Goal: Information Seeking & Learning: Learn about a topic

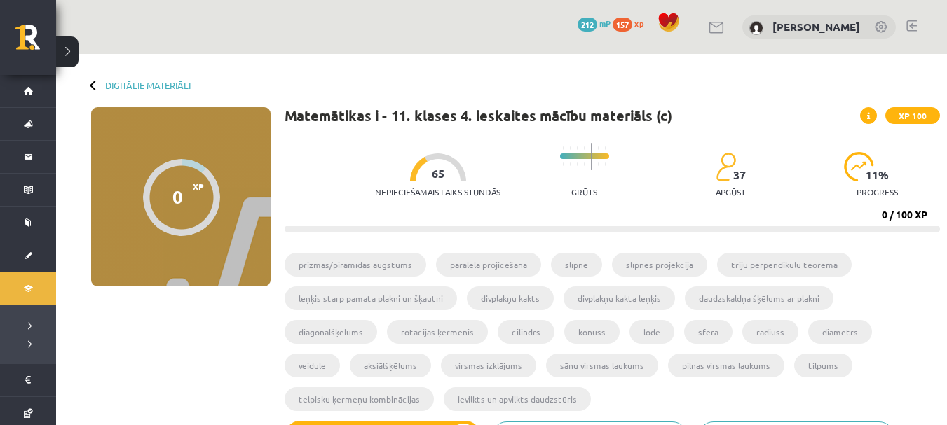
scroll to position [513, 0]
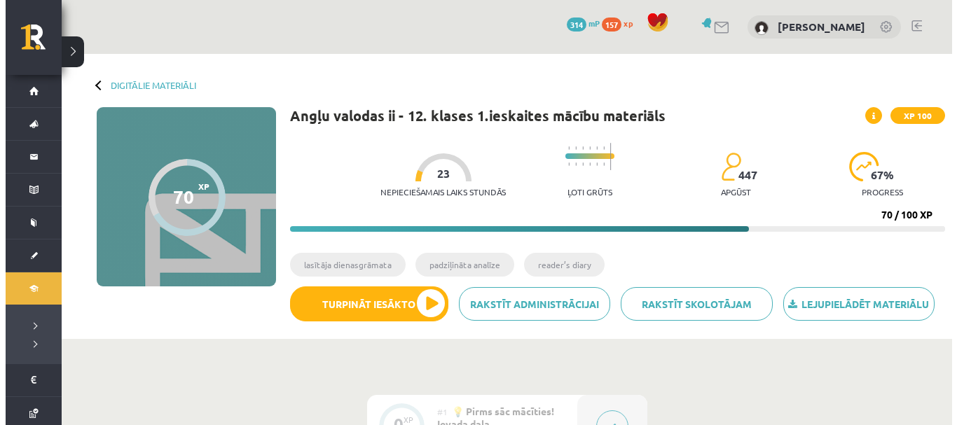
scroll to position [350, 0]
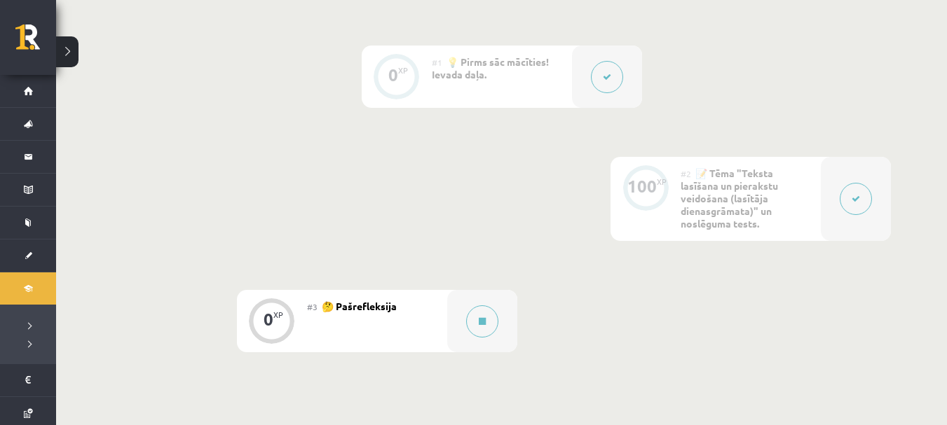
click at [838, 190] on div at bounding box center [856, 199] width 70 height 84
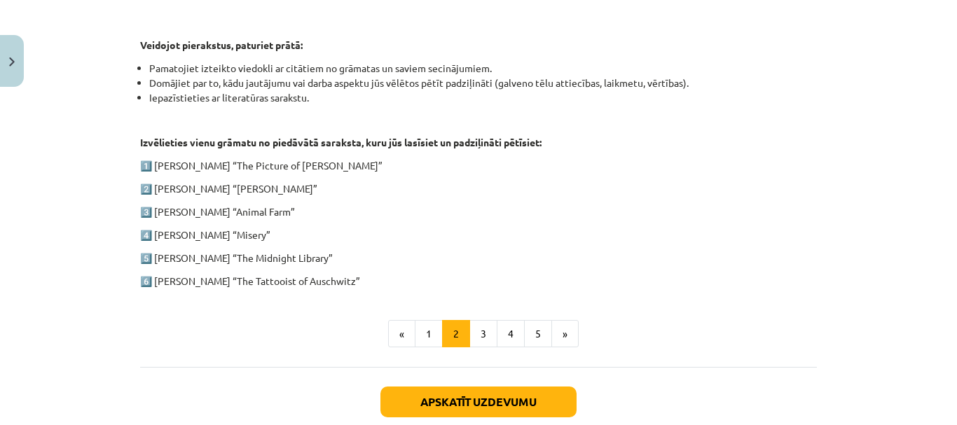
scroll to position [704, 0]
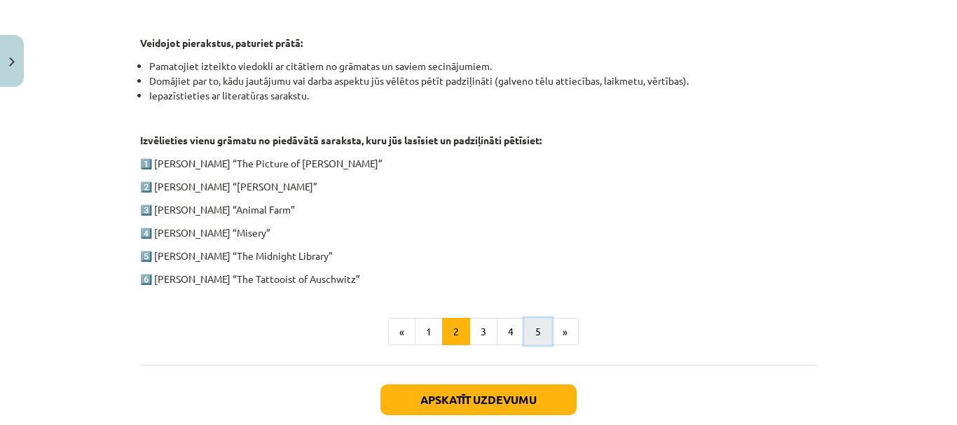
click at [528, 341] on button "5" at bounding box center [538, 332] width 28 height 28
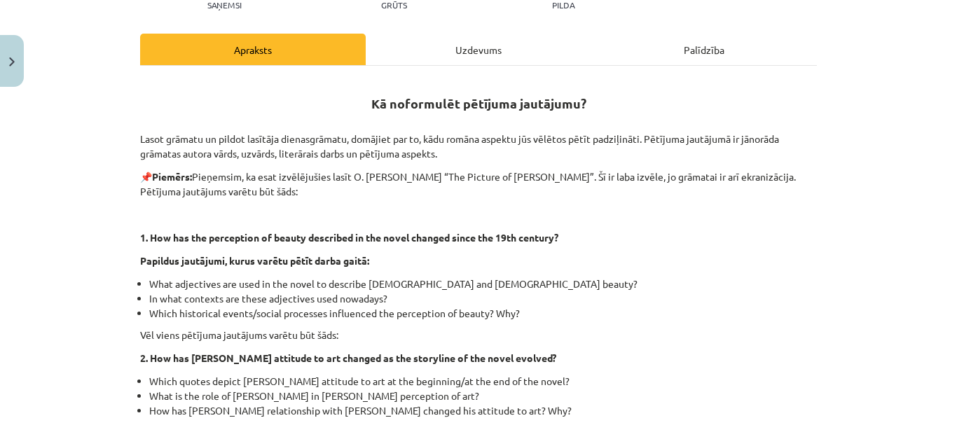
scroll to position [185, 0]
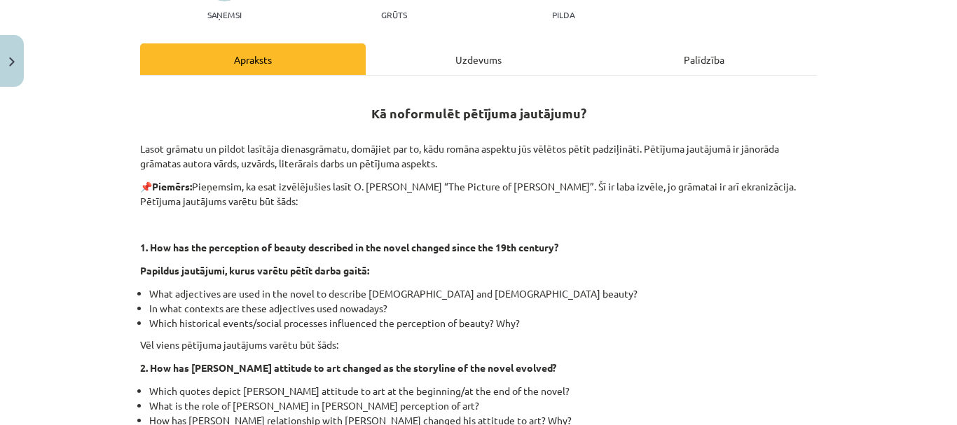
click at [940, 216] on div "Mācību tēma: Angļu valodas ii - 12. klases 1.ieskaites mācību materiāls #2 📝 Tē…" at bounding box center [478, 212] width 957 height 425
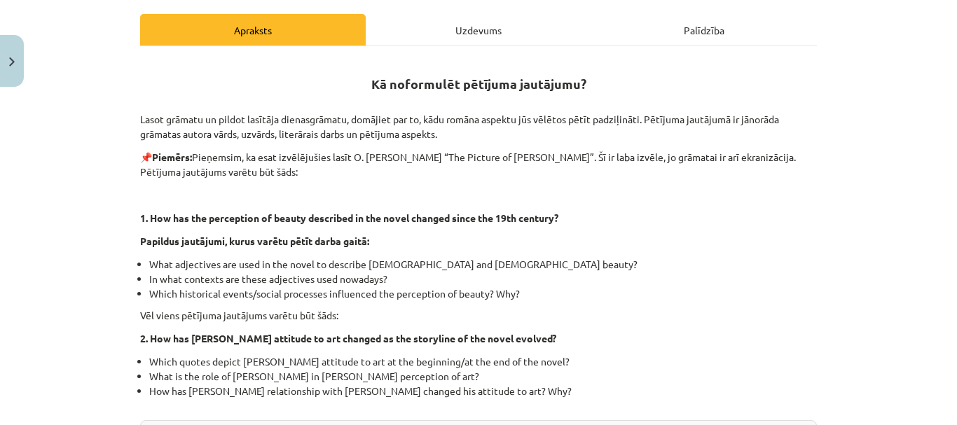
scroll to position [216, 0]
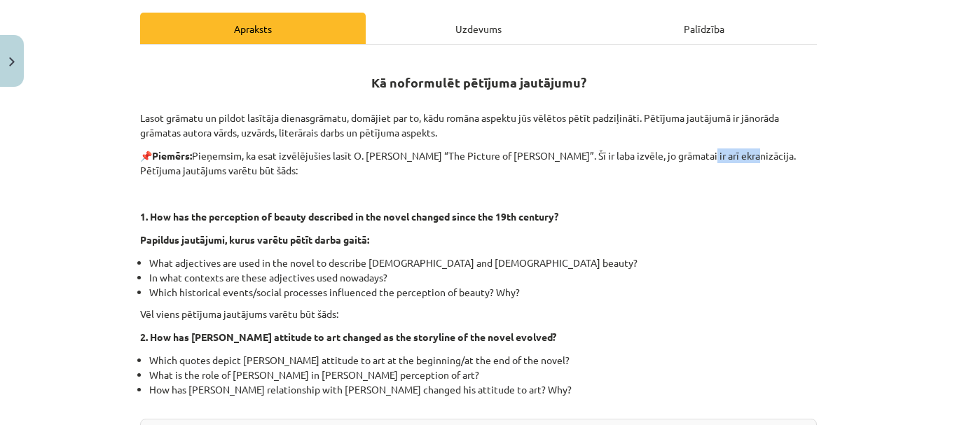
drag, startPoint x: 671, startPoint y: 155, endPoint x: 720, endPoint y: 153, distance: 49.1
click at [720, 153] on p "📌 Piemērs: Pieņemsim, ka esat izvēlējušies lasīt O. Vailda “The Picture of Dori…" at bounding box center [478, 163] width 677 height 29
click at [711, 130] on div at bounding box center [711, 130] width 0 height 0
copy p "ekranizācija"
click at [422, 212] on strong "1. How has the perception of beauty described in the novel changed since the 19…" at bounding box center [349, 216] width 418 height 13
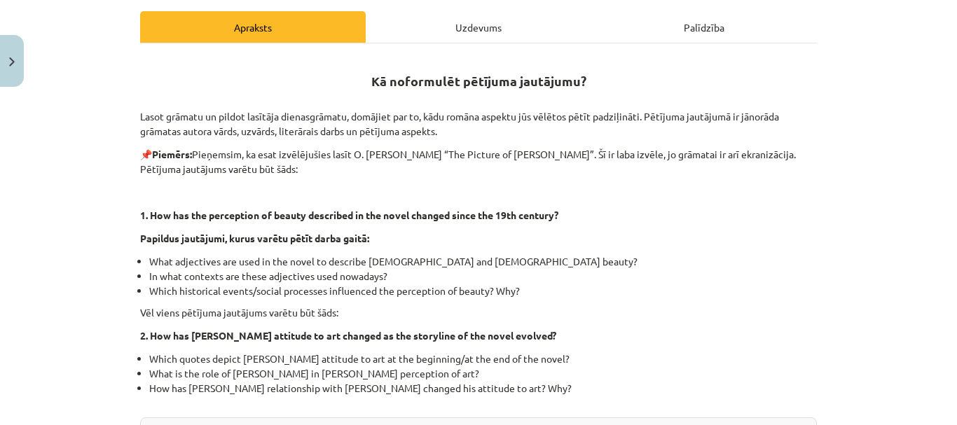
scroll to position [219, 0]
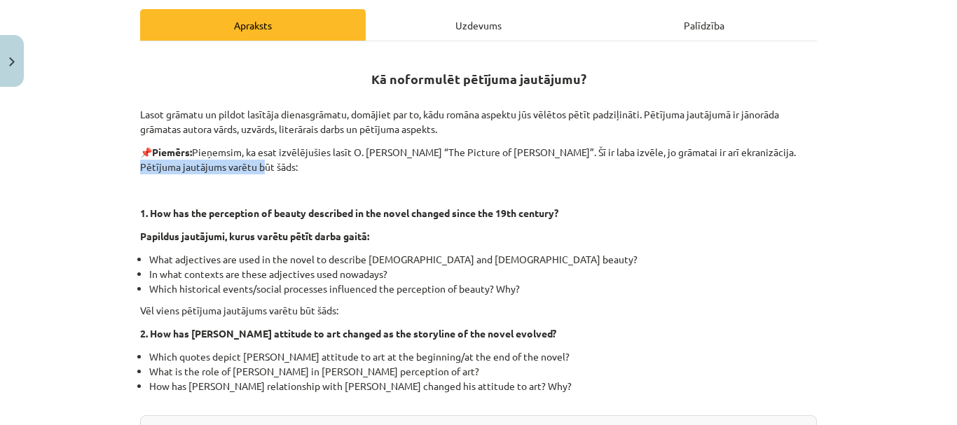
drag, startPoint x: 941, startPoint y: 149, endPoint x: 945, endPoint y: 161, distance: 13.1
click at [945, 161] on div "Mācību tēma: Angļu valodas ii - 12. klases 1.ieskaites mācību materiāls #2 📝 Tē…" at bounding box center [478, 212] width 957 height 425
click at [919, 189] on div "Mācību tēma: Angļu valodas ii - 12. klases 1.ieskaites mācību materiāls #2 📝 Tē…" at bounding box center [478, 212] width 957 height 425
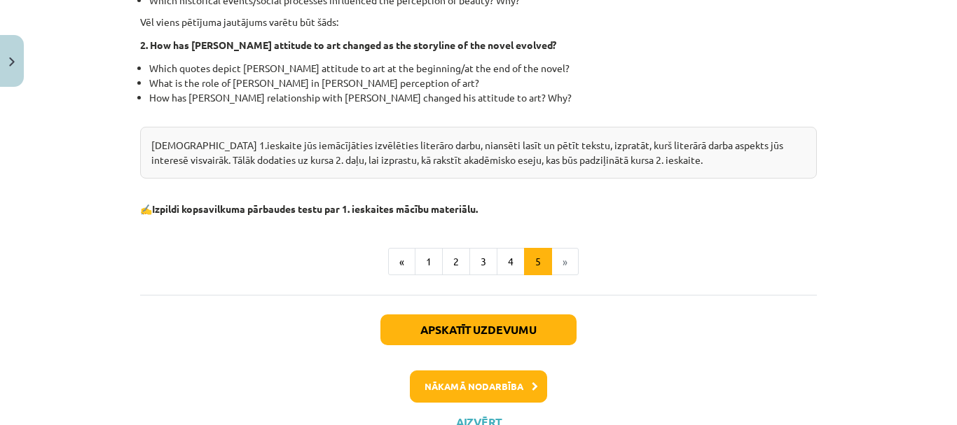
scroll to position [515, 0]
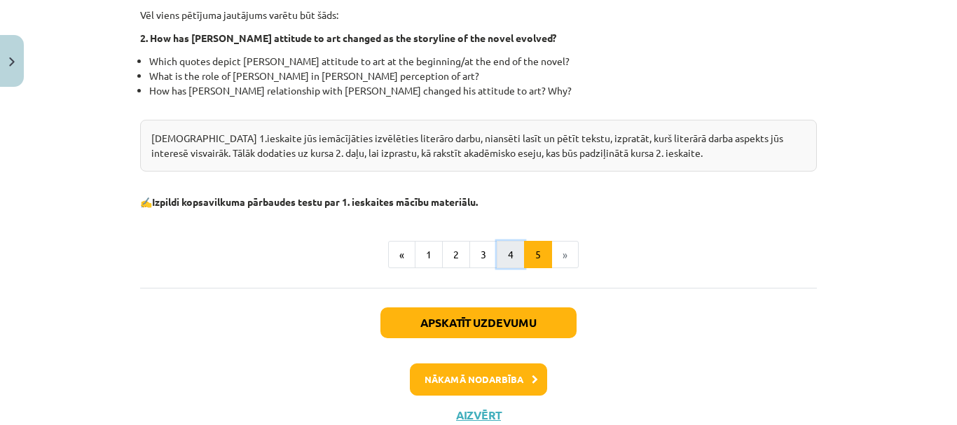
click at [512, 245] on button "4" at bounding box center [511, 255] width 28 height 28
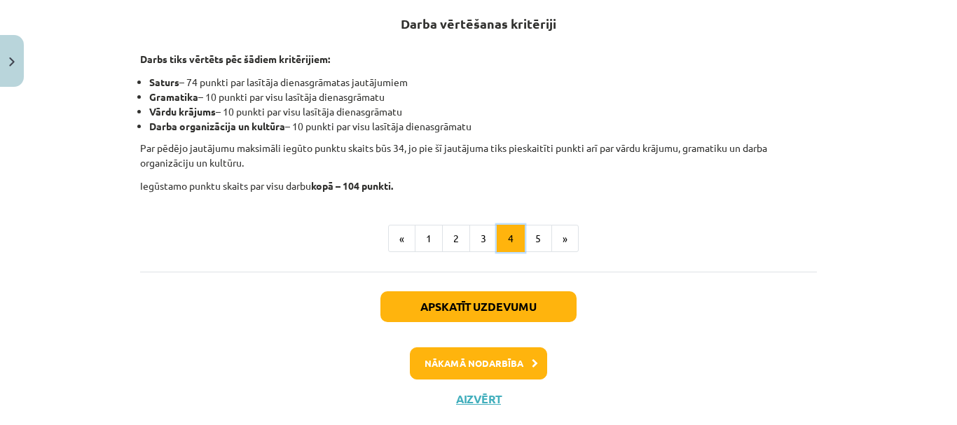
scroll to position [273, 0]
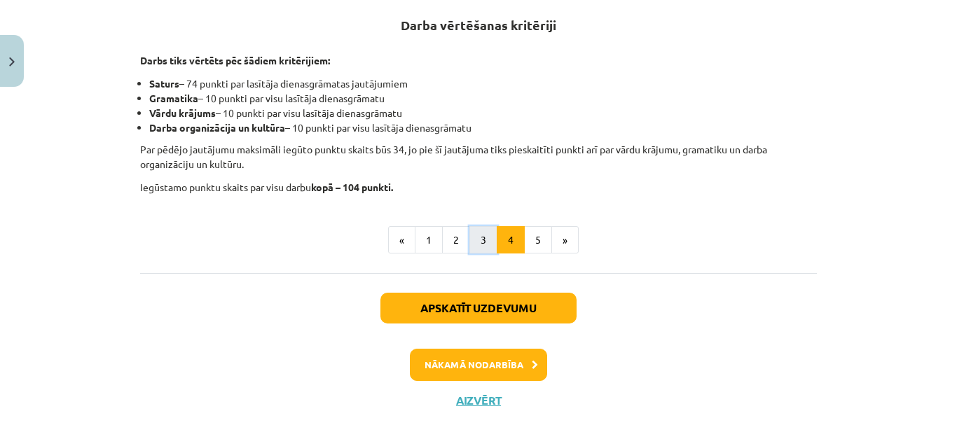
click at [470, 238] on button "3" at bounding box center [484, 240] width 28 height 28
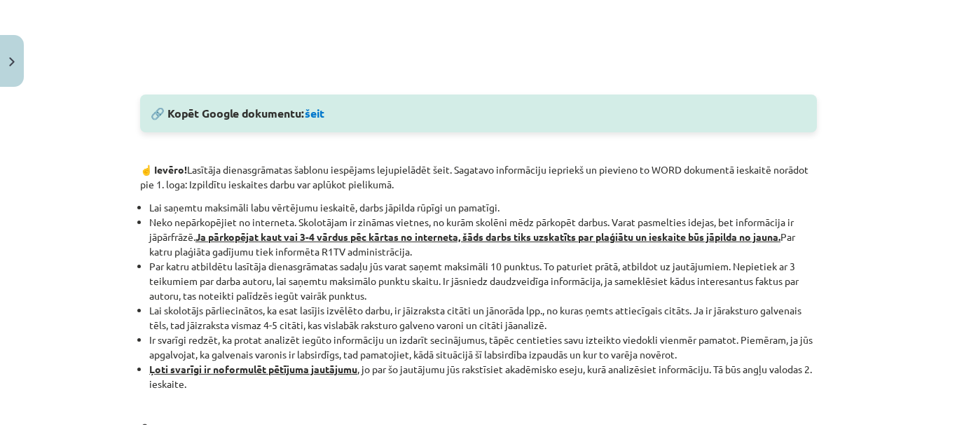
scroll to position [709, 0]
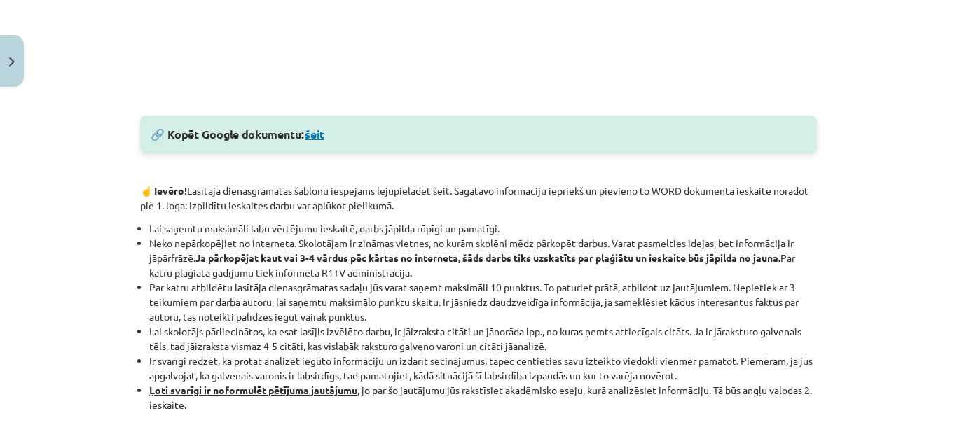
click at [308, 136] on link "šeit" at bounding box center [315, 134] width 20 height 15
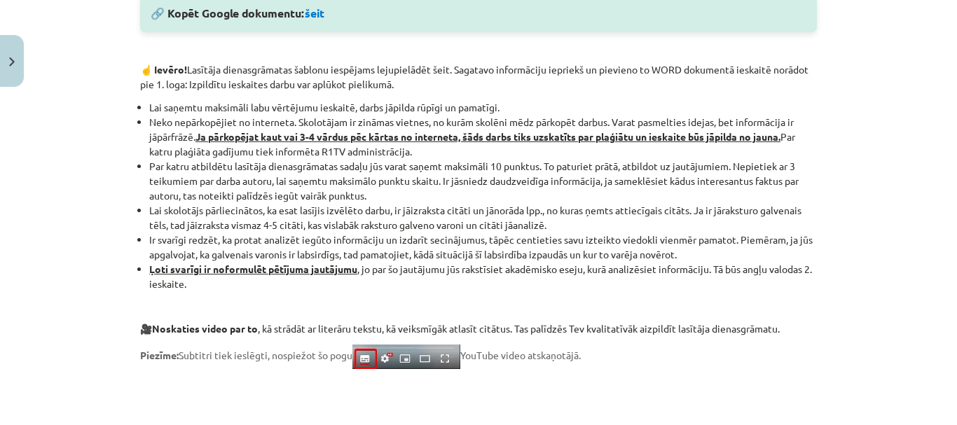
scroll to position [821, 0]
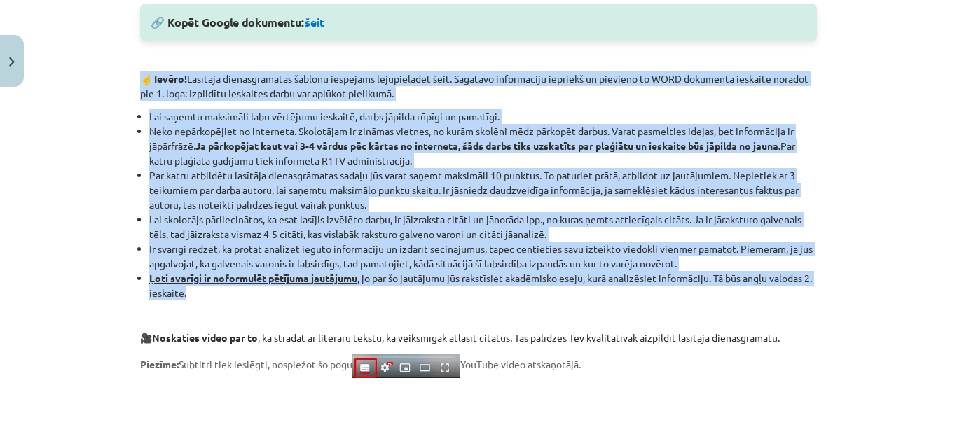
drag, startPoint x: 138, startPoint y: 78, endPoint x: 301, endPoint y: 291, distance: 268.4
click at [301, 291] on div "🔎 Aplūkojiet lasītāja dienasgrāmatas uzbūvi: Atceries! Vari pārkopēt šo lasītāj…" at bounding box center [478, 47] width 677 height 1191
copy div "☝️ Ievēro! Lasītāja dienasgrāmatas šablonu iespējams lejupielādēt šeit. Sagatav…"
